Goal: Navigation & Orientation: Find specific page/section

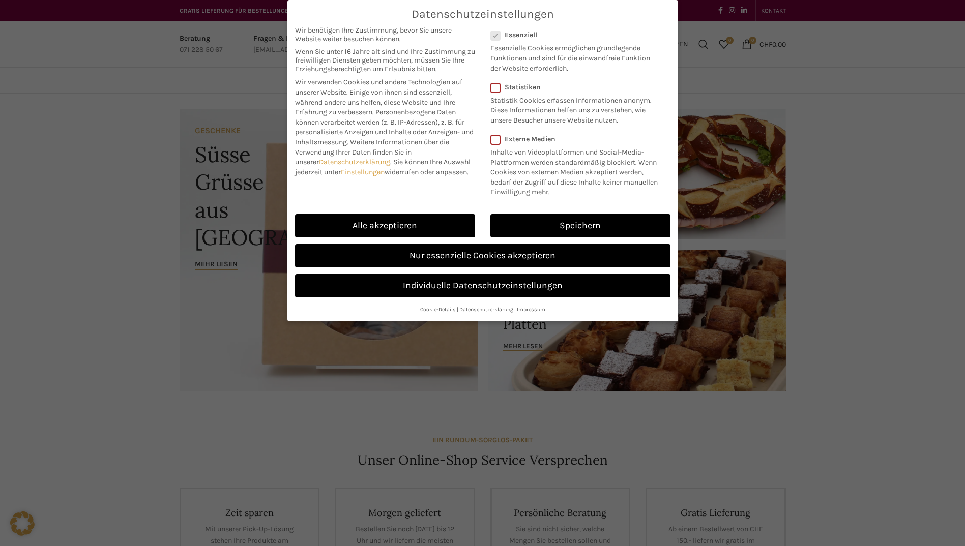
click at [426, 253] on link "Nur essenzielle Cookies akzeptieren" at bounding box center [482, 255] width 375 height 23
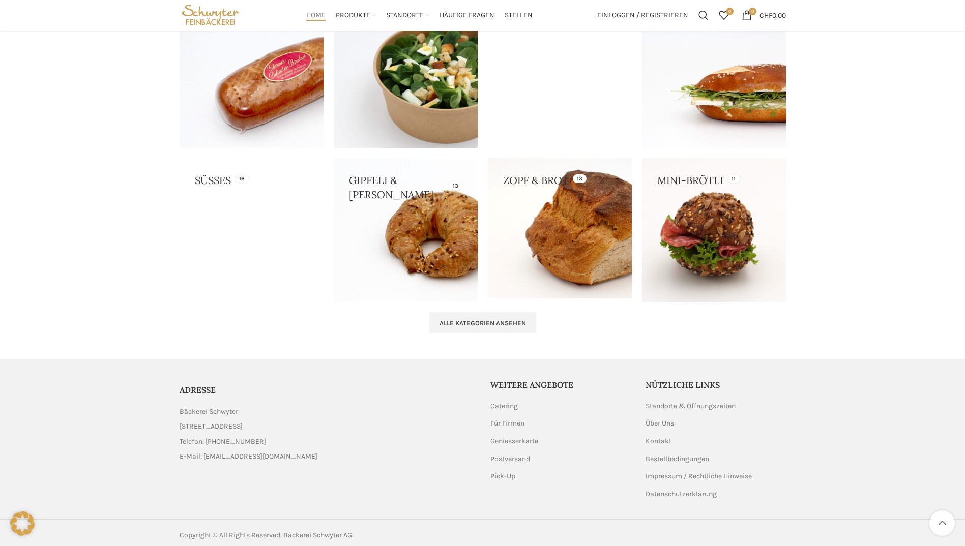
scroll to position [946, 0]
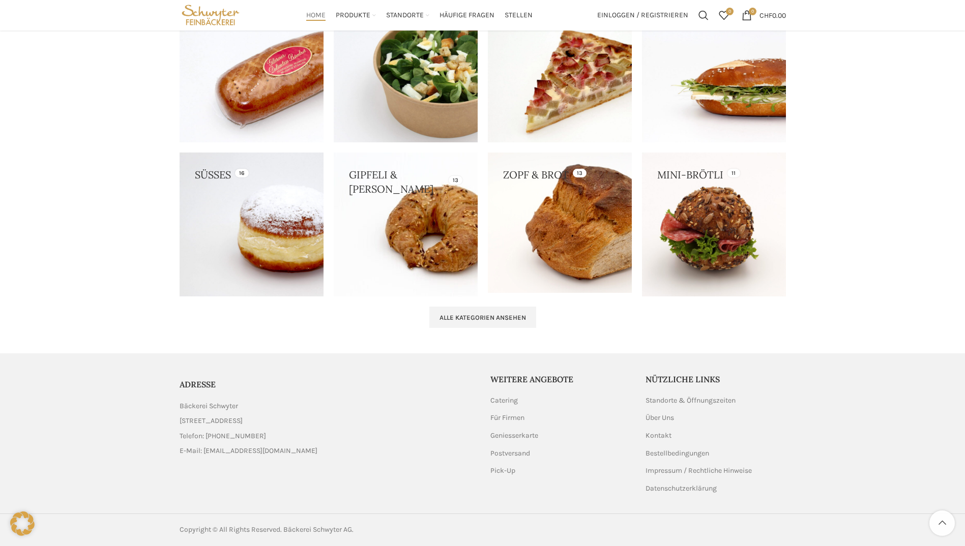
click at [651, 418] on link "Über Uns" at bounding box center [661, 418] width 30 height 10
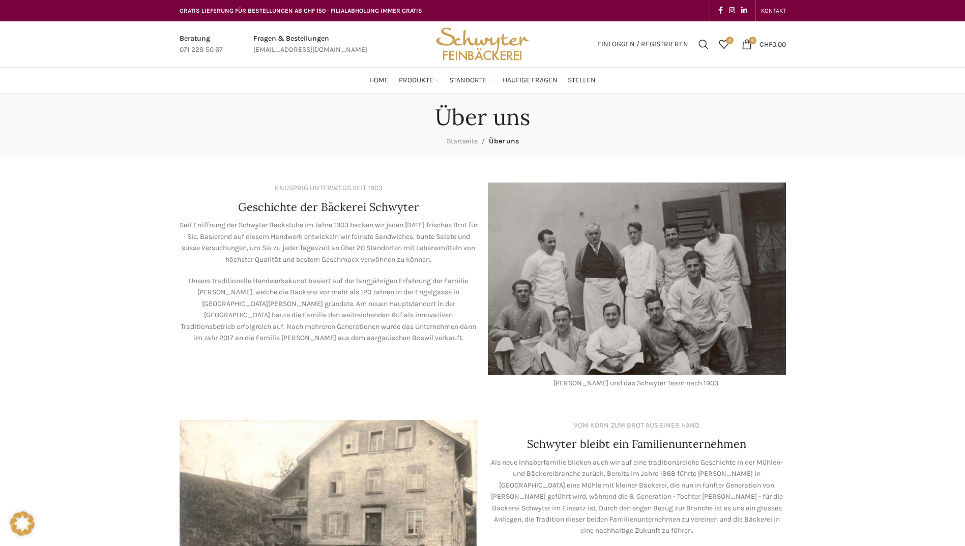
click at [525, 83] on span "Häufige Fragen" at bounding box center [530, 81] width 55 height 10
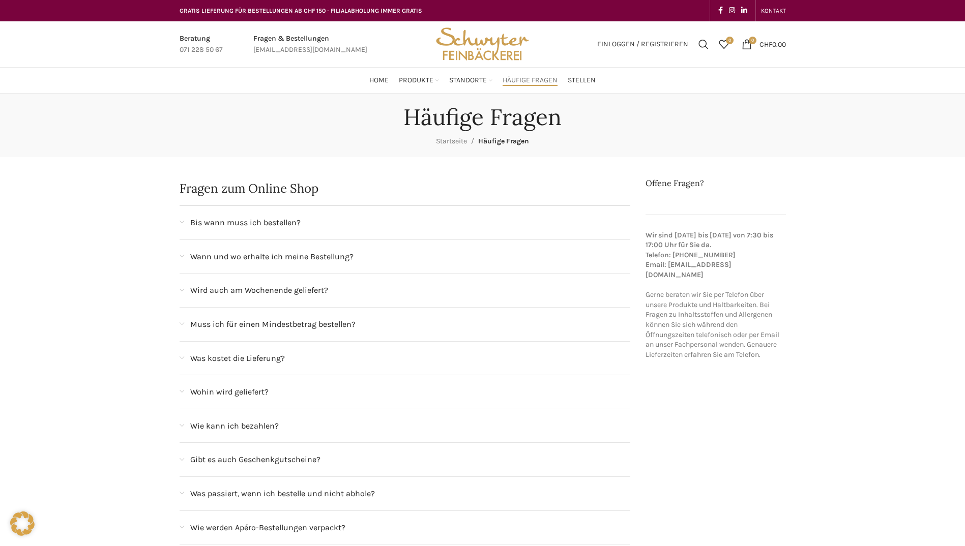
click at [570, 86] on link "Stellen" at bounding box center [582, 80] width 28 height 20
